Goal: Information Seeking & Learning: Learn about a topic

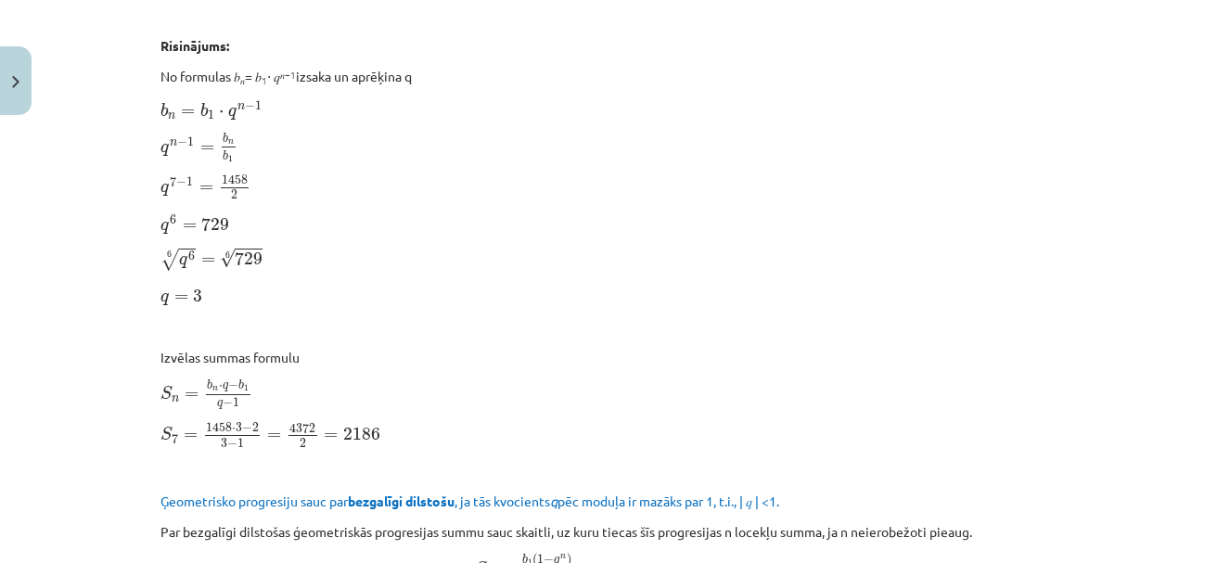
scroll to position [1119, 0]
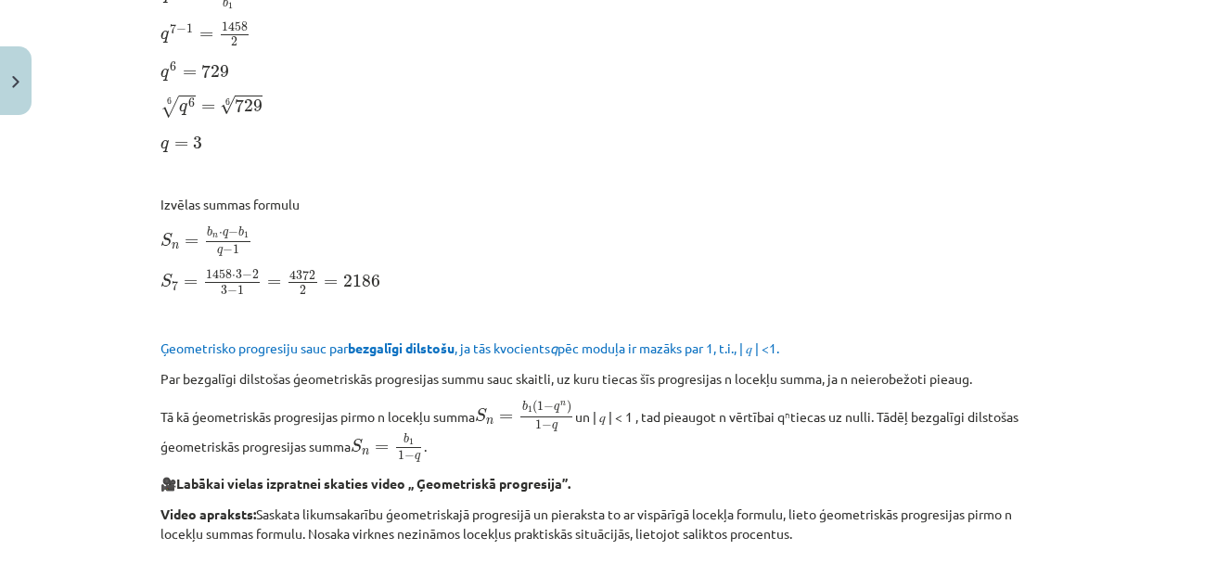
click at [530, 232] on p "S n = b n ⋅ q − b 1 q − 1 S n = b n ⋅ q − b 1 q − 1" at bounding box center [608, 241] width 896 height 32
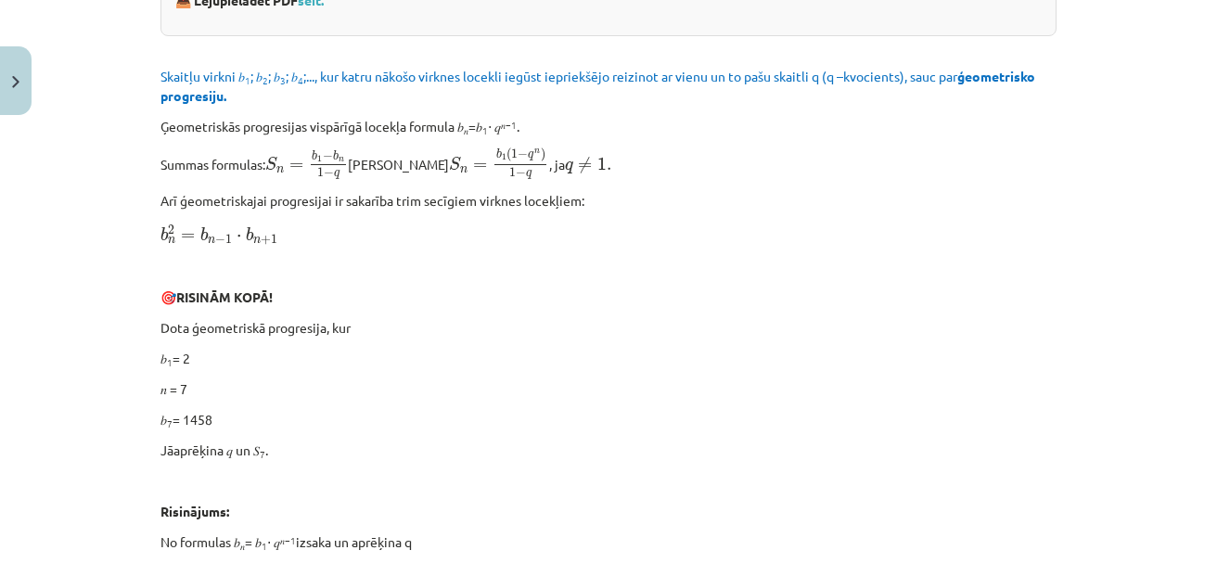
scroll to position [624, 0]
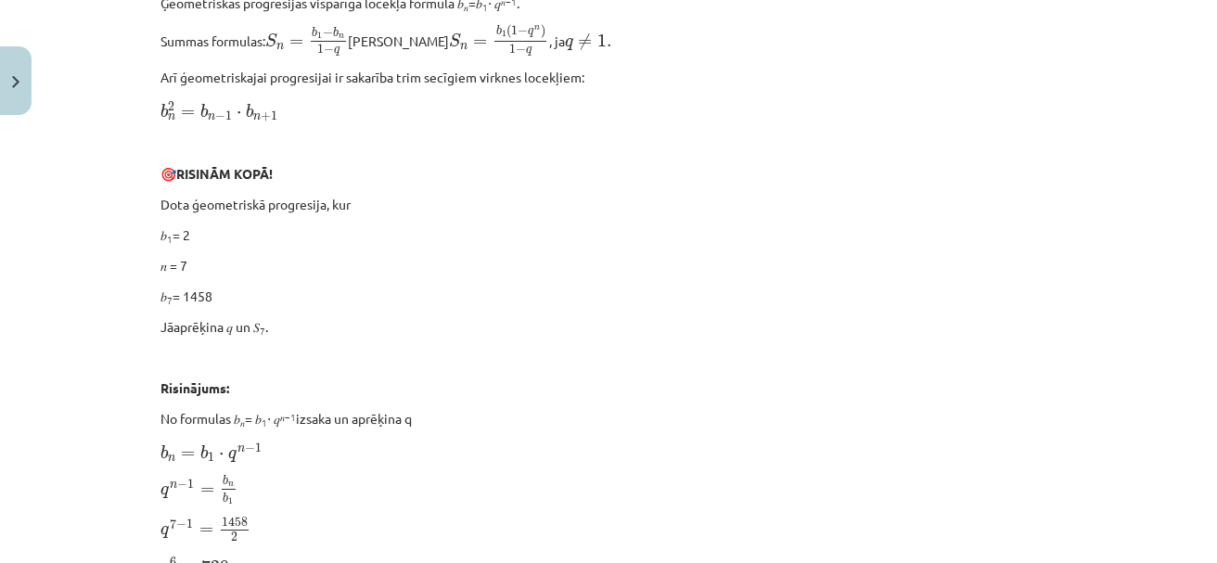
click at [596, 263] on p "𝑛 = 7" at bounding box center [608, 265] width 896 height 19
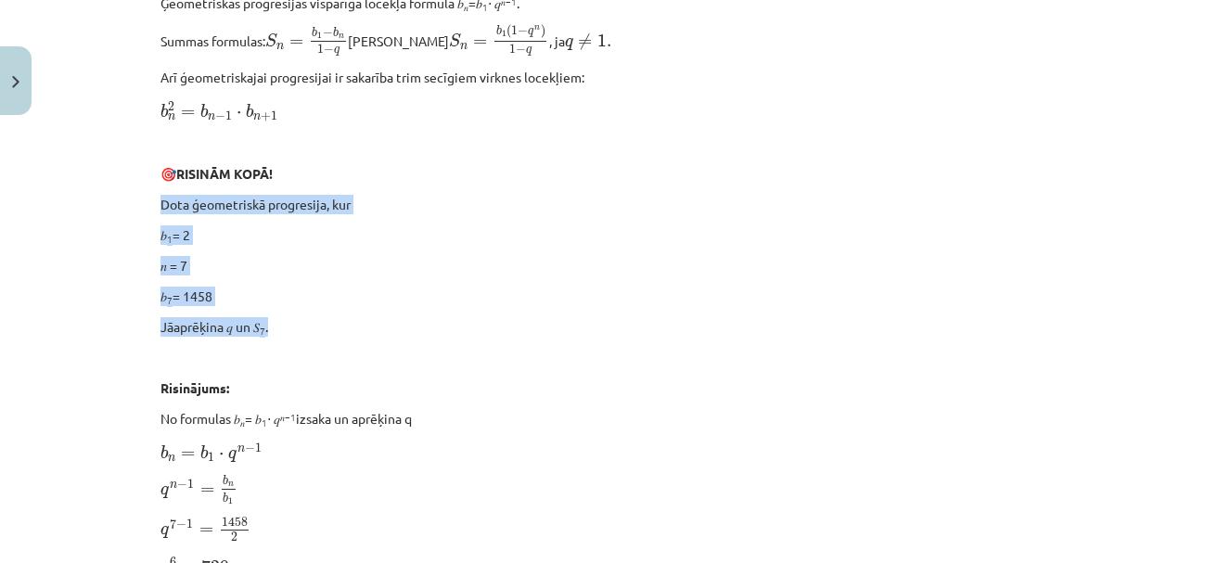
drag, startPoint x: 154, startPoint y: 198, endPoint x: 269, endPoint y: 319, distance: 166.6
copy div "Dota ģeometriskā progresija, kur 𝑏 1 = 2 𝑛 = 7 𝑏 7 = 1458 Jāaprēķina 𝑞 un 𝑆 7 ."
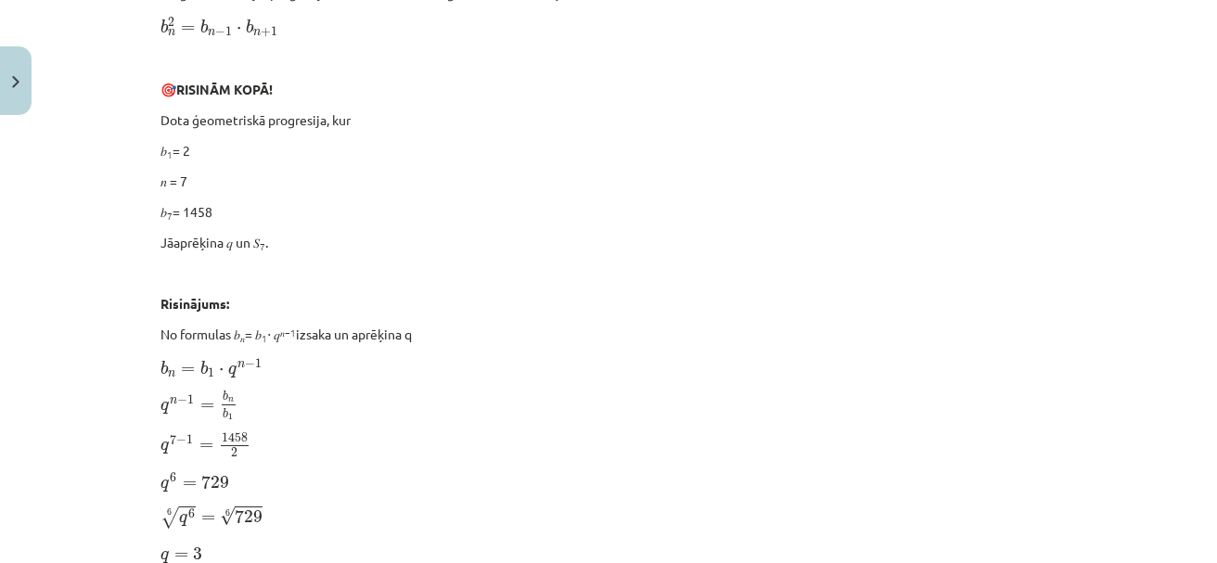
scroll to position [872, 0]
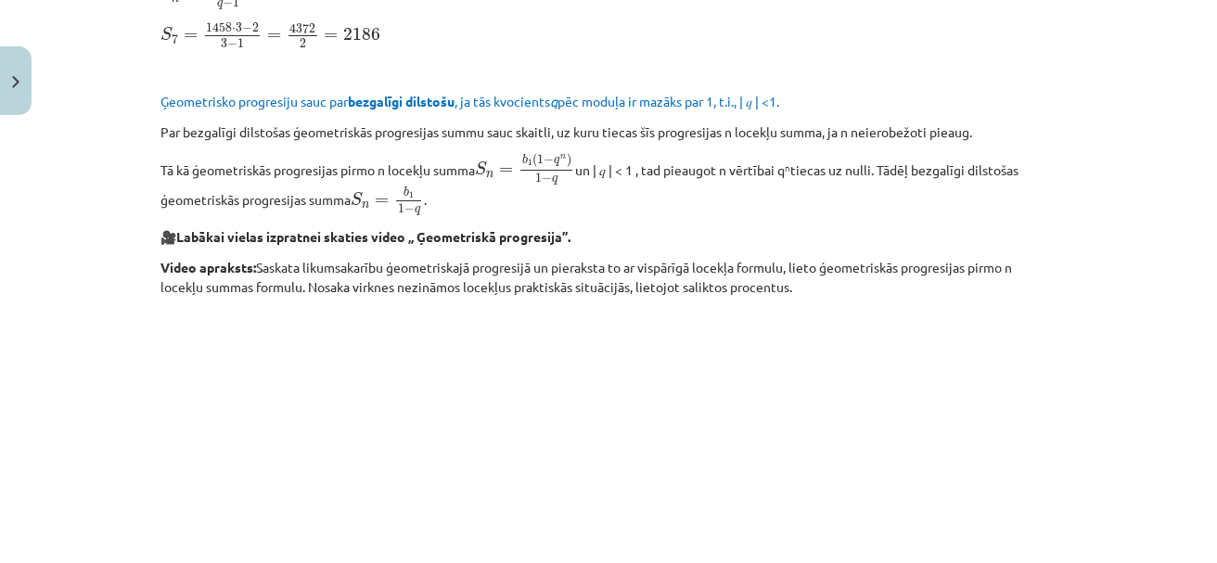
scroll to position [1243, 0]
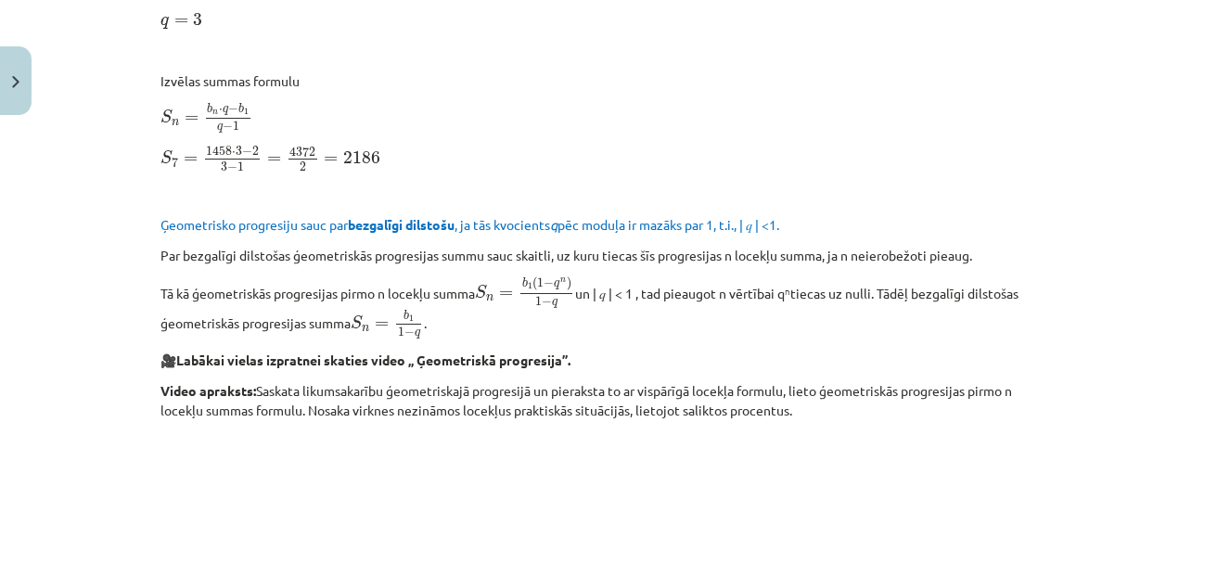
click at [736, 118] on p "S n = b n ⋅ q − b 1 q − 1 S n = b n ⋅ q − b 1 q − 1" at bounding box center [608, 118] width 896 height 32
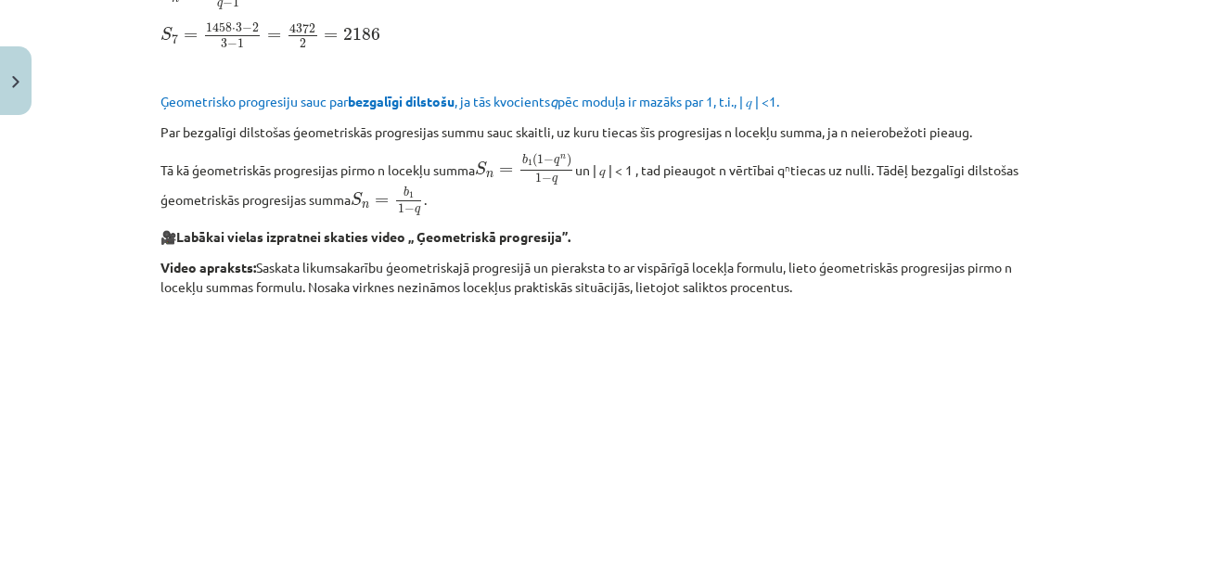
click at [606, 46] on p "S 7 = 1458 ⋅ 3 − 2 3 − 1 = 4372 2 = 2186 S 7 = 1458 ⋅ 3 − 2 3 − 1 = 4372 2 = 21…" at bounding box center [608, 35] width 896 height 29
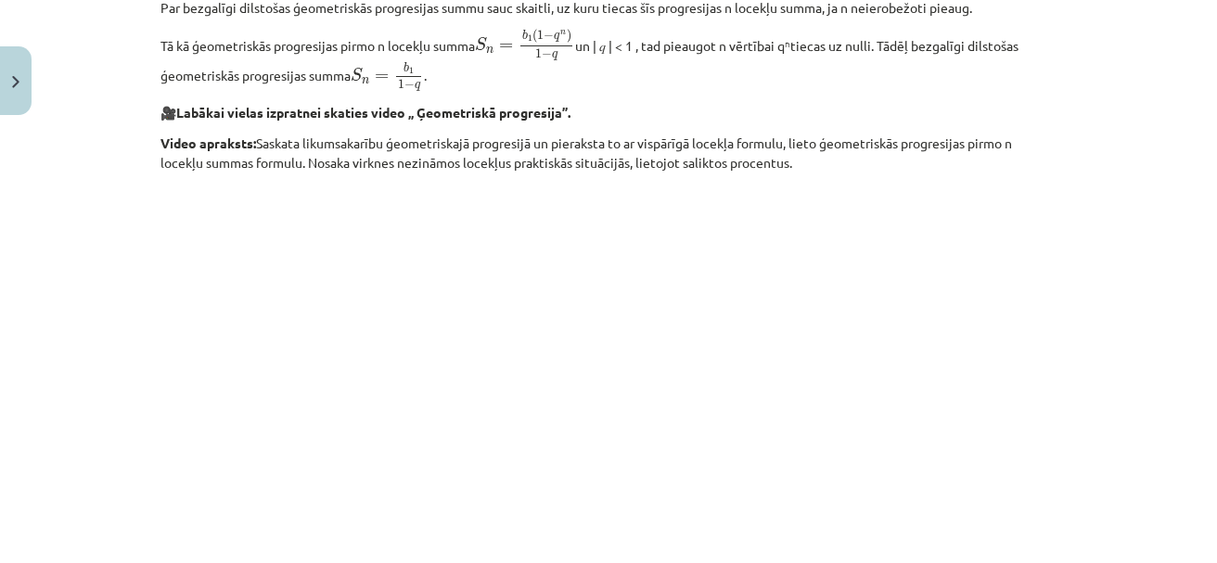
click at [288, 330] on p at bounding box center [608, 353] width 896 height 338
click at [290, 330] on p at bounding box center [608, 353] width 896 height 338
click at [249, 356] on p at bounding box center [608, 353] width 896 height 338
click at [169, 354] on p at bounding box center [608, 353] width 896 height 338
click at [976, 304] on p at bounding box center [608, 353] width 896 height 338
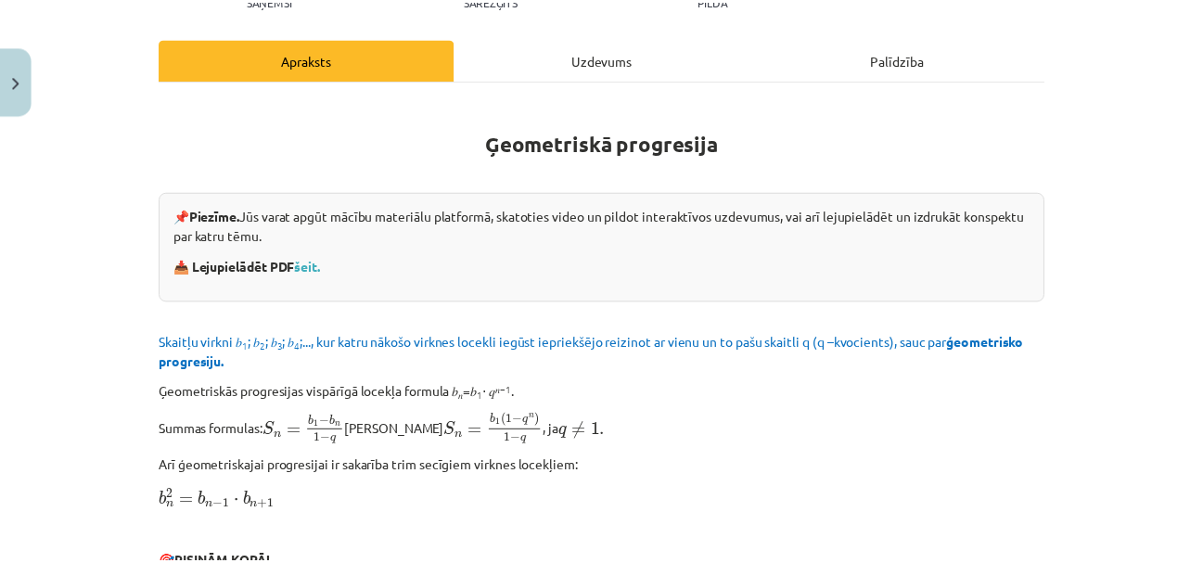
scroll to position [248, 0]
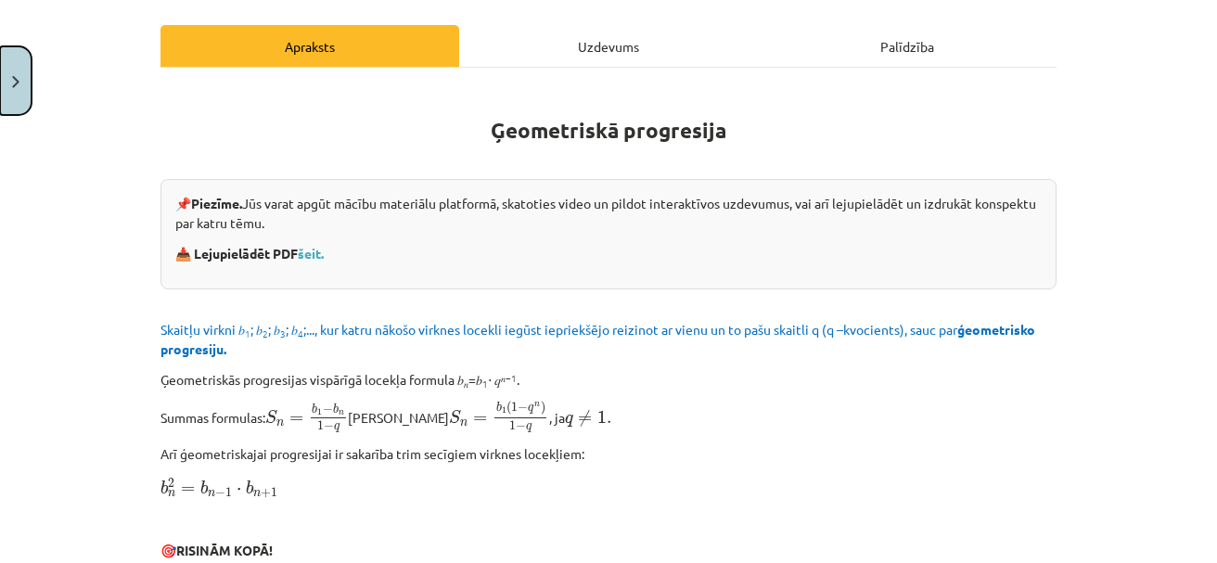
click at [14, 69] on button "Close" at bounding box center [16, 80] width 32 height 69
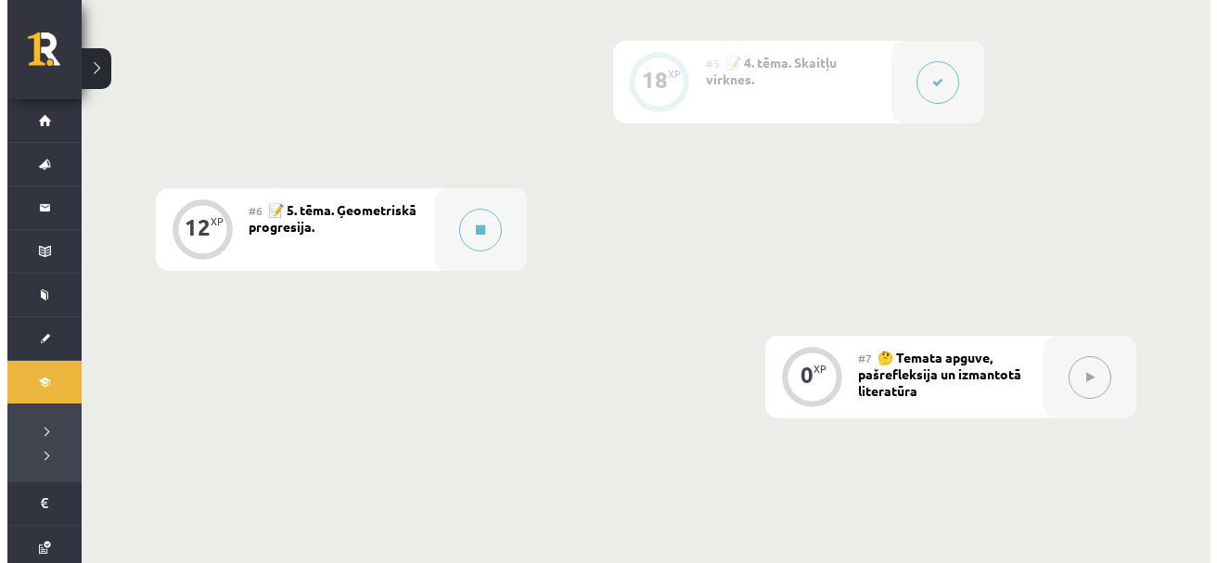
scroll to position [1191, 0]
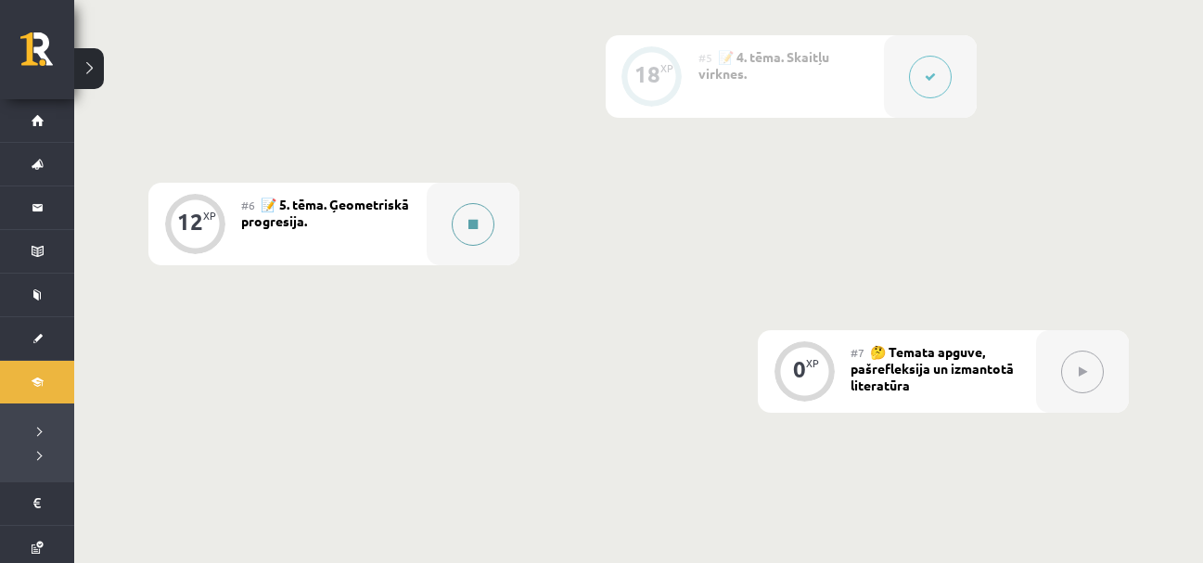
click at [475, 223] on icon at bounding box center [472, 224] width 9 height 11
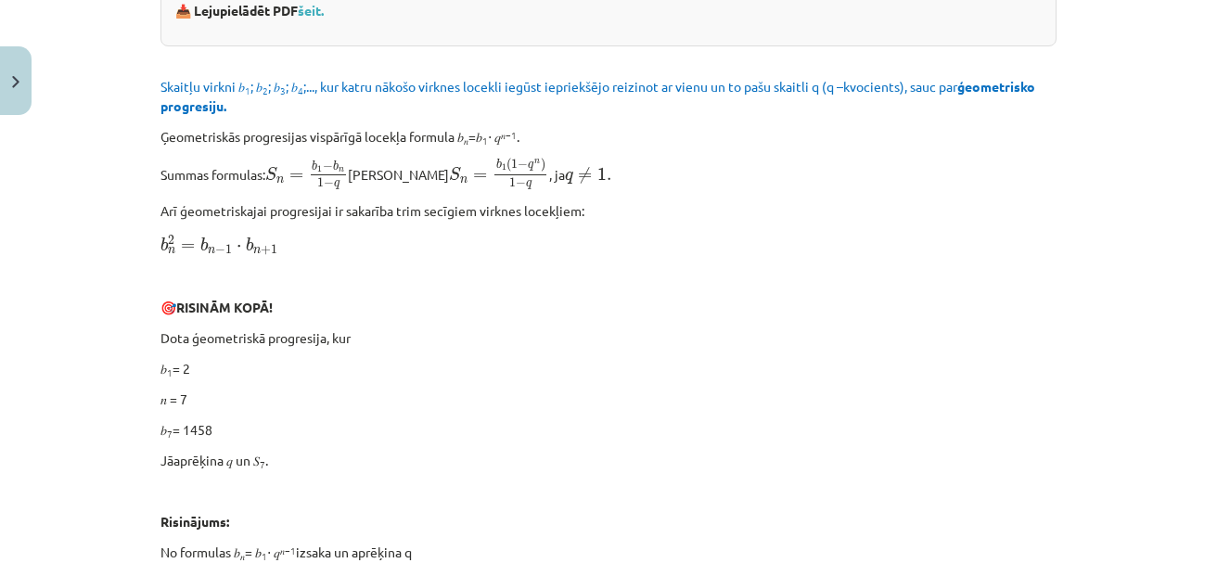
scroll to position [494, 0]
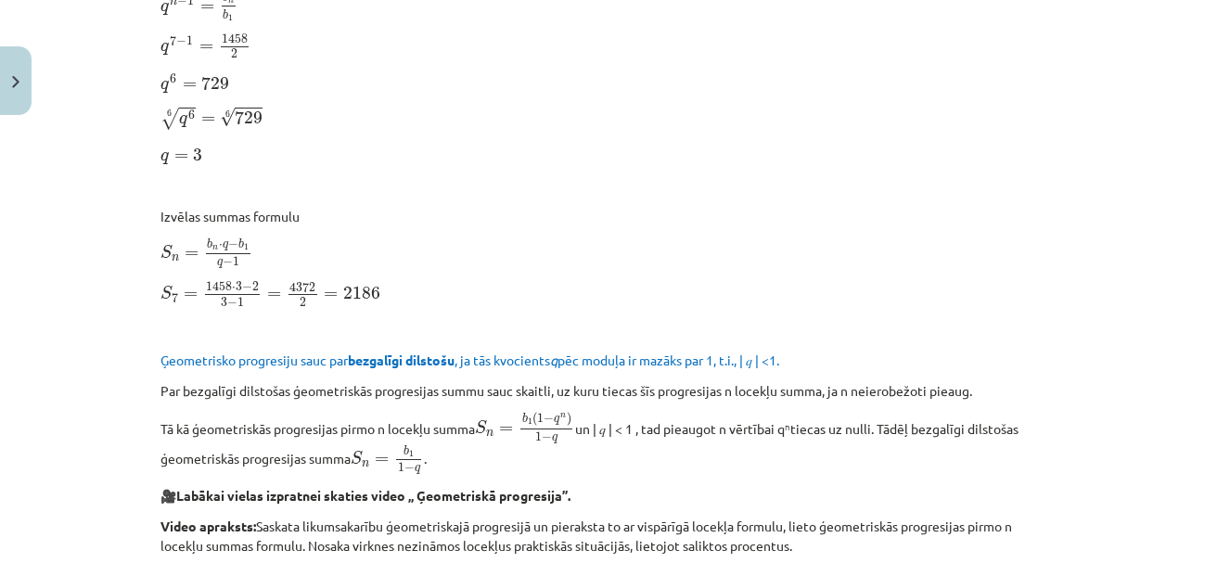
scroll to position [989, 0]
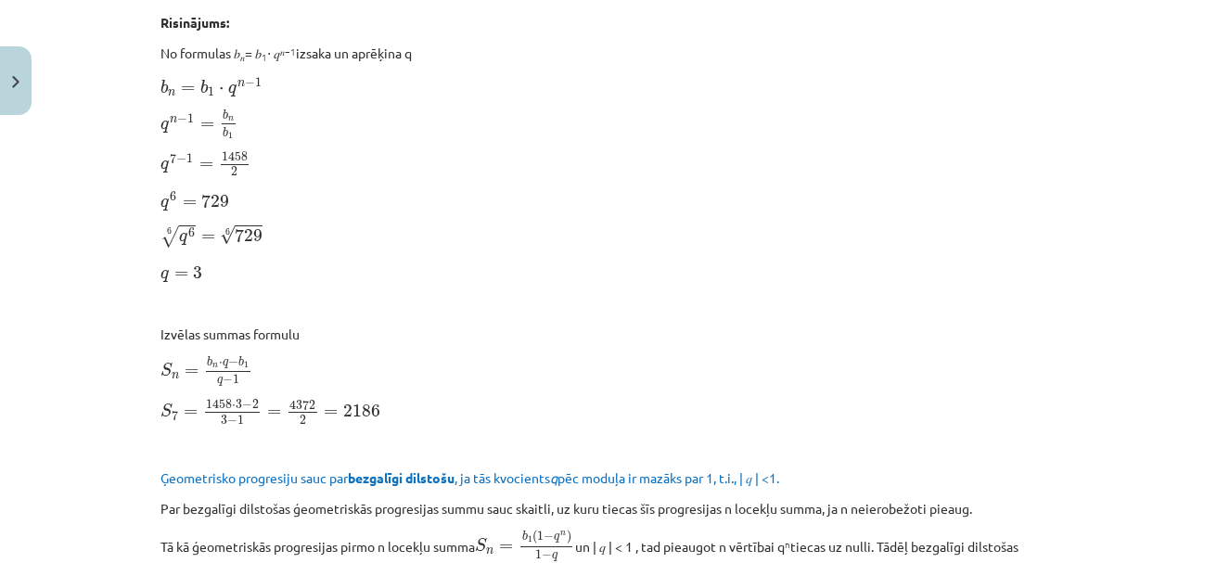
click at [835, 120] on p "q n − 1 = b n b 1 q n − 1 = b n b 1" at bounding box center [608, 123] width 896 height 31
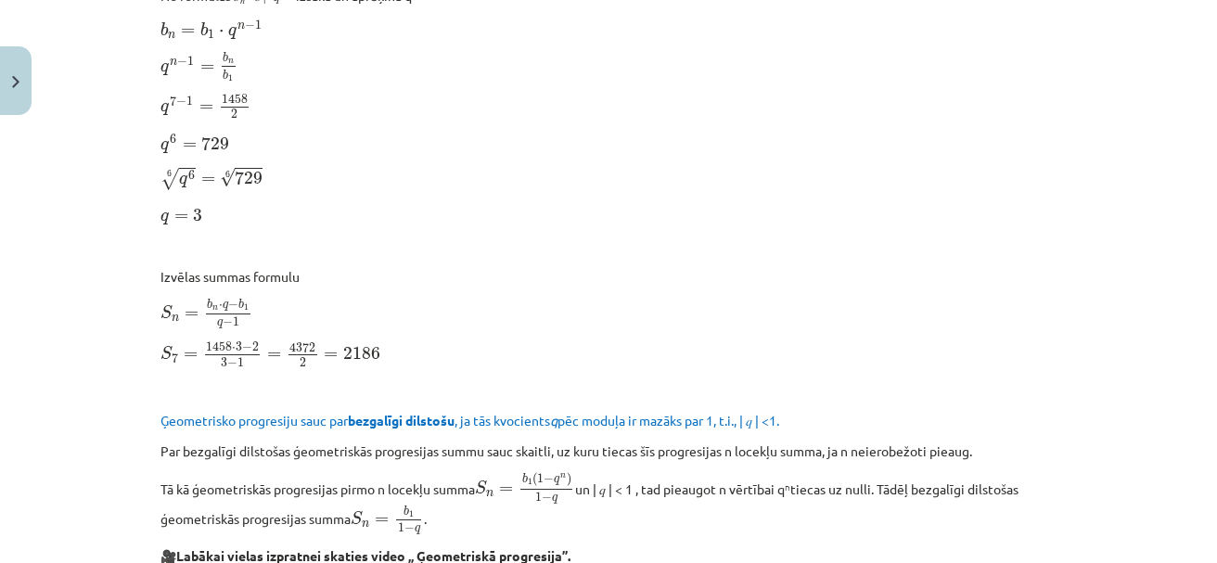
scroll to position [742, 0]
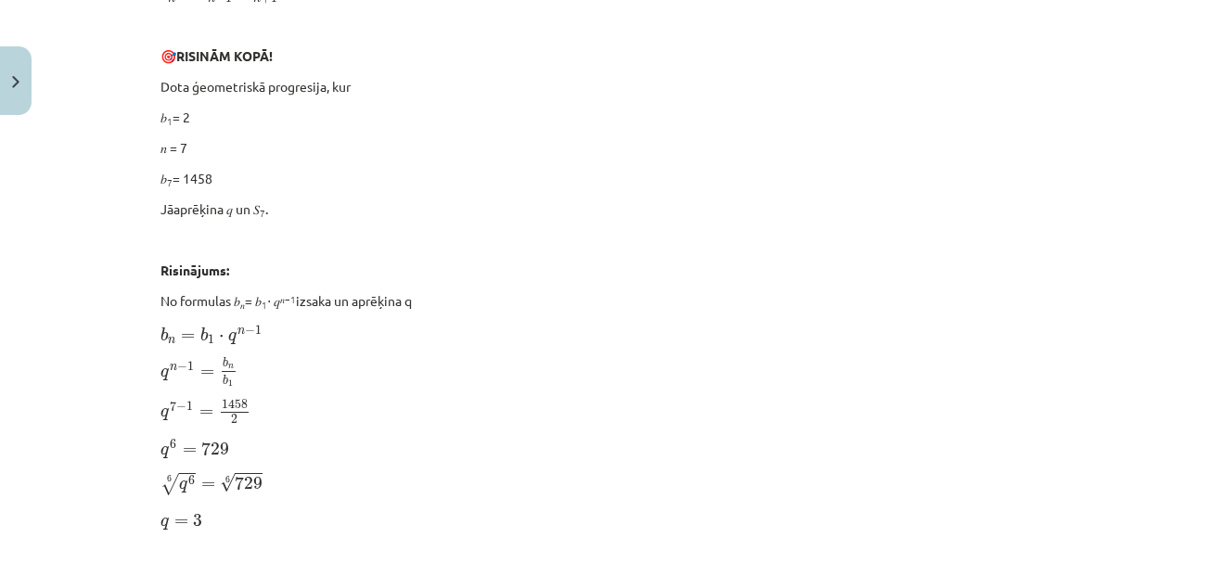
click at [683, 377] on p "q n − 1 = b n b 1 q n − 1 = b n b 1" at bounding box center [608, 371] width 896 height 31
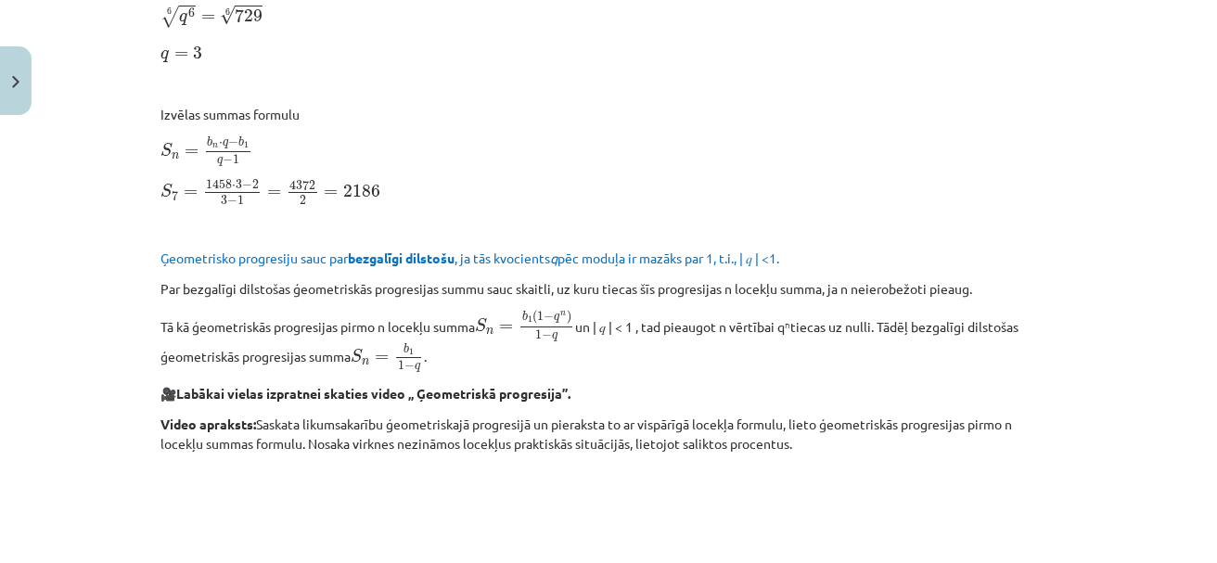
scroll to position [865, 0]
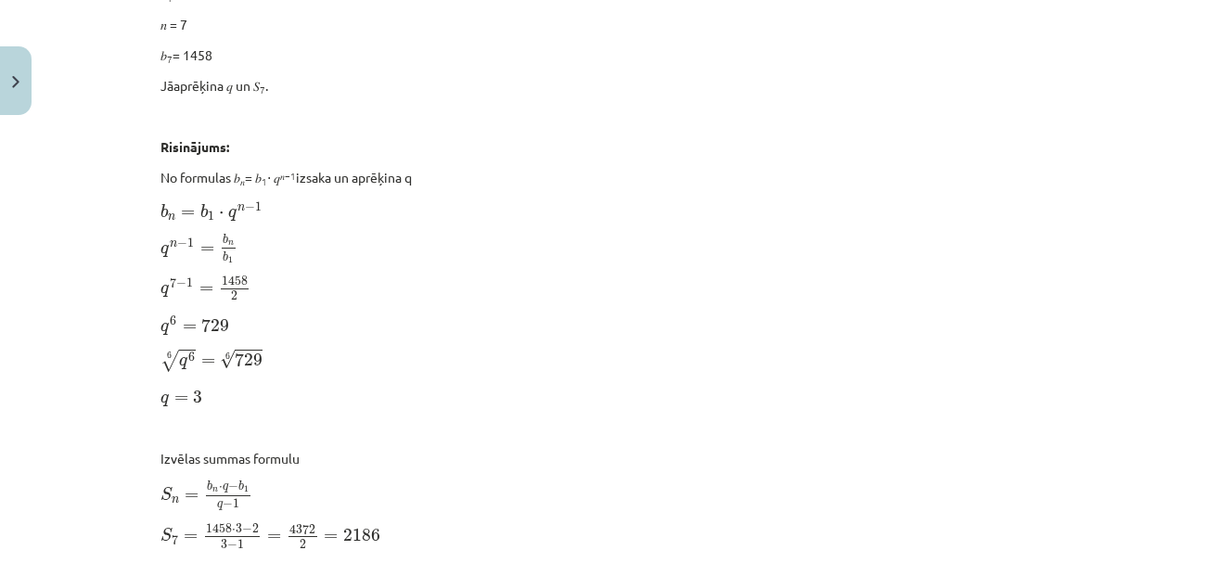
click at [787, 233] on p "q n − 1 = b n b 1 q n − 1 = b n b 1" at bounding box center [608, 248] width 896 height 31
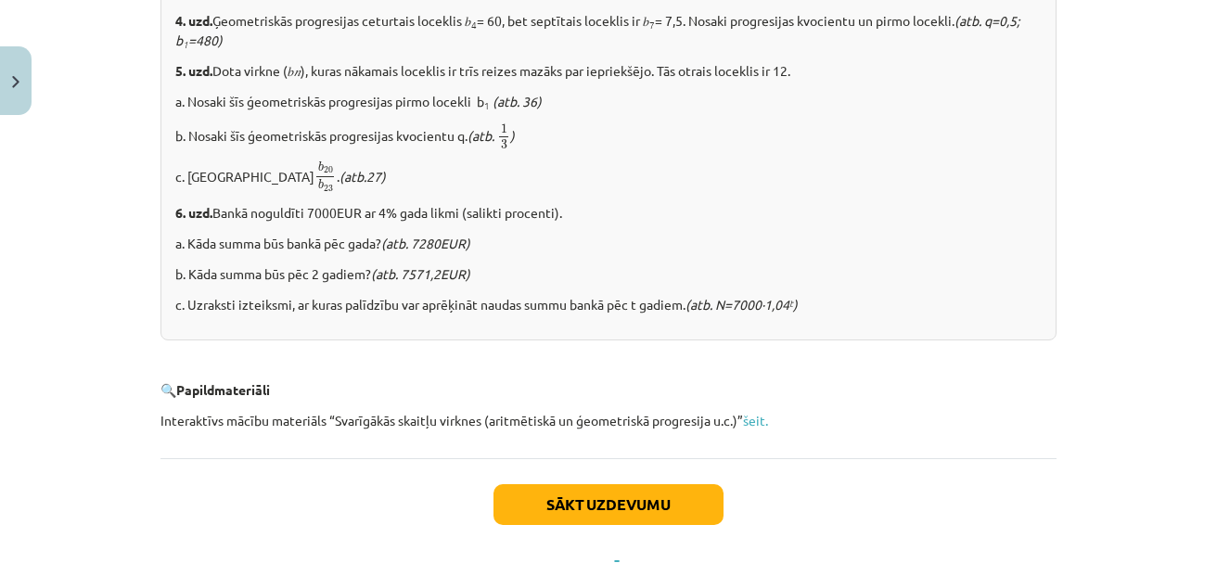
scroll to position [2444, 0]
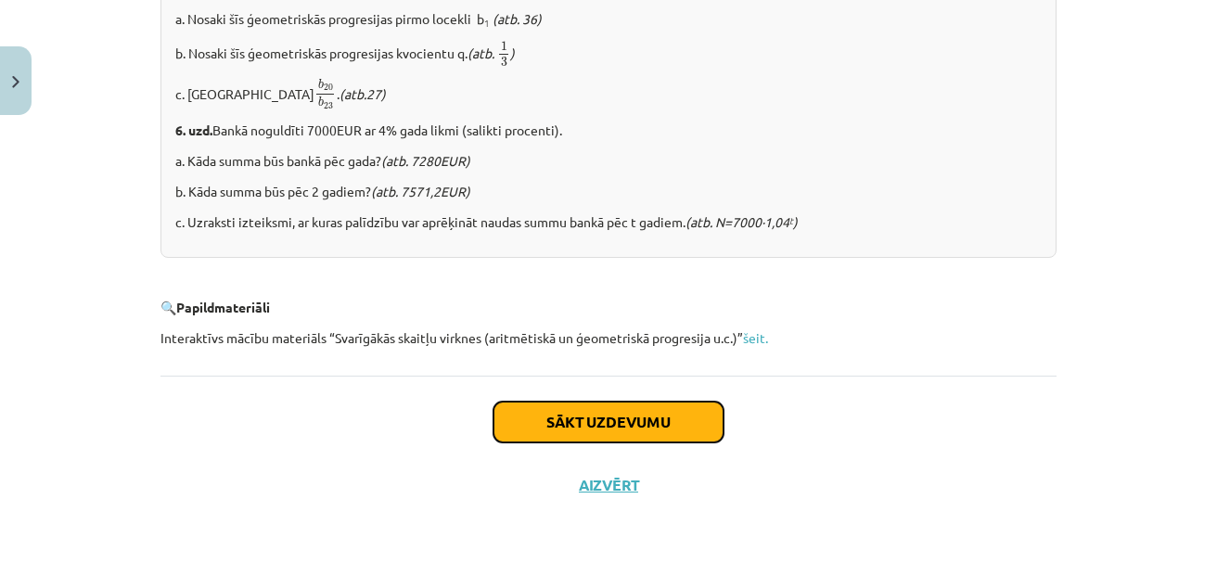
click at [555, 417] on button "Sākt uzdevumu" at bounding box center [608, 422] width 230 height 41
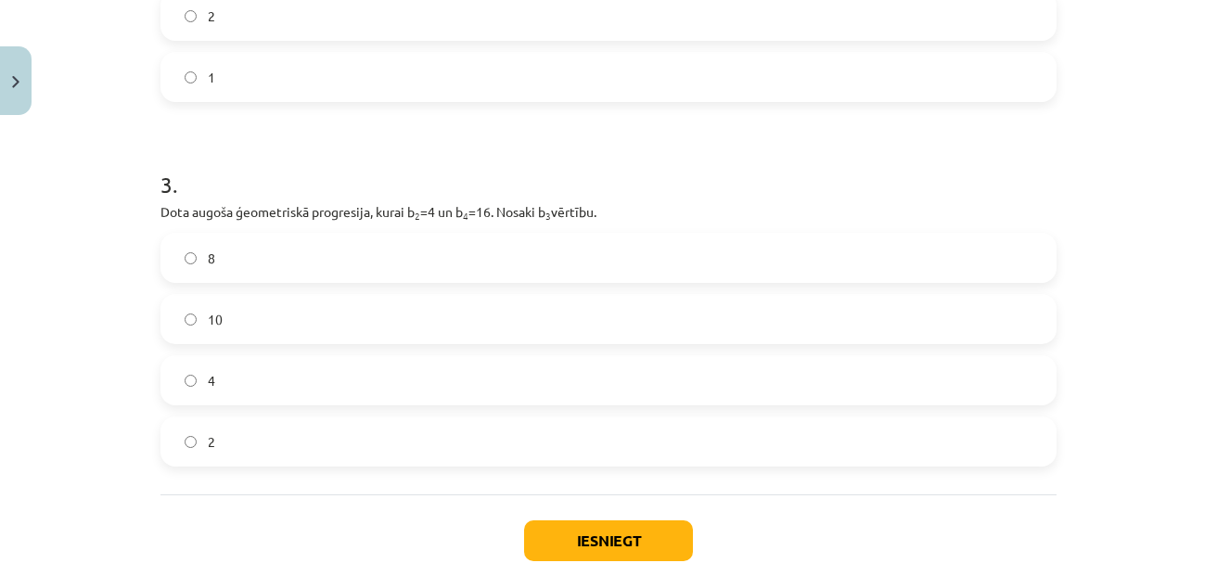
scroll to position [865, 0]
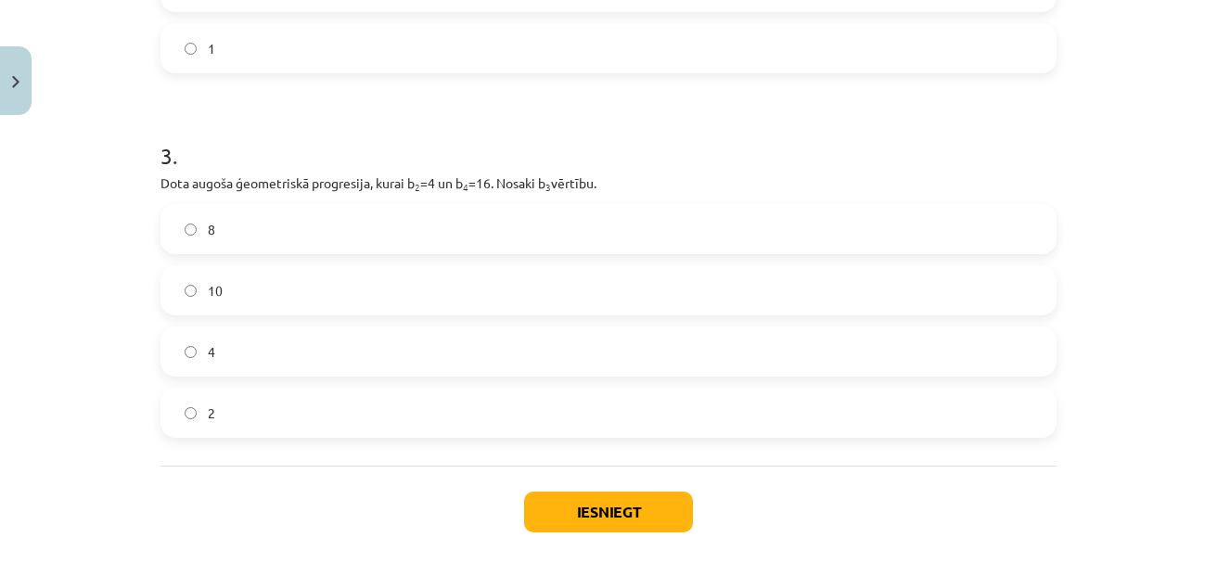
click at [421, 225] on label "8" at bounding box center [608, 229] width 892 height 46
click at [620, 506] on button "Iesniegt" at bounding box center [608, 511] width 169 height 41
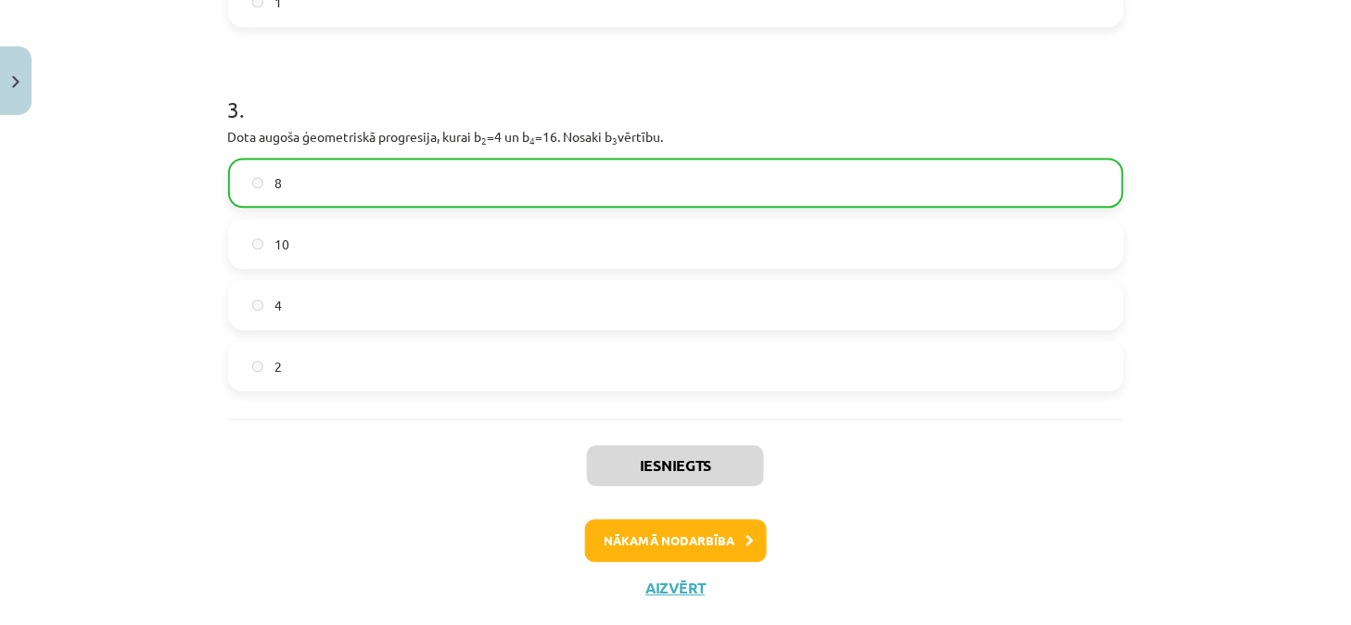
scroll to position [920, 0]
